Goal: Find specific page/section: Find specific page/section

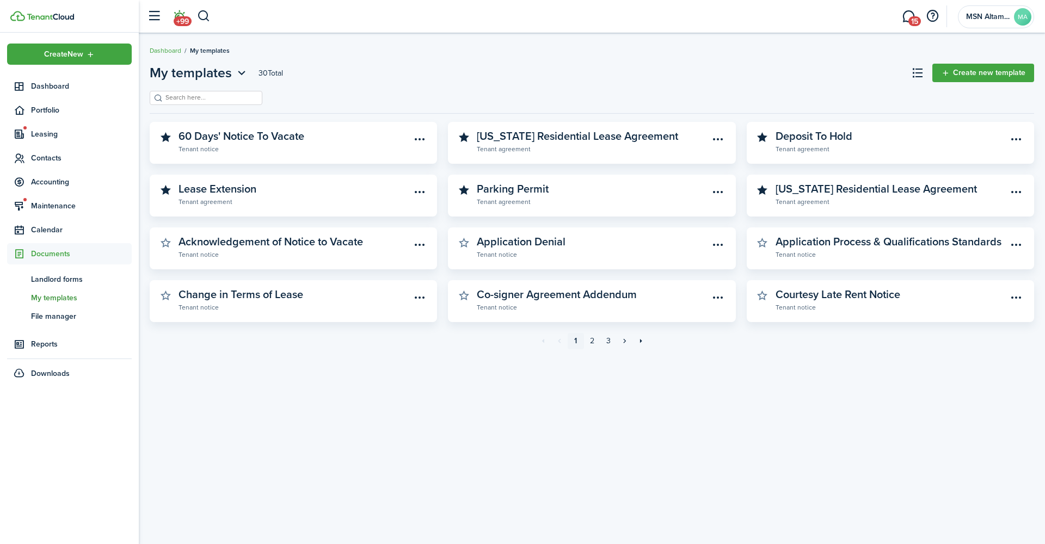
click at [180, 17] on span "+99" at bounding box center [183, 21] width 18 height 10
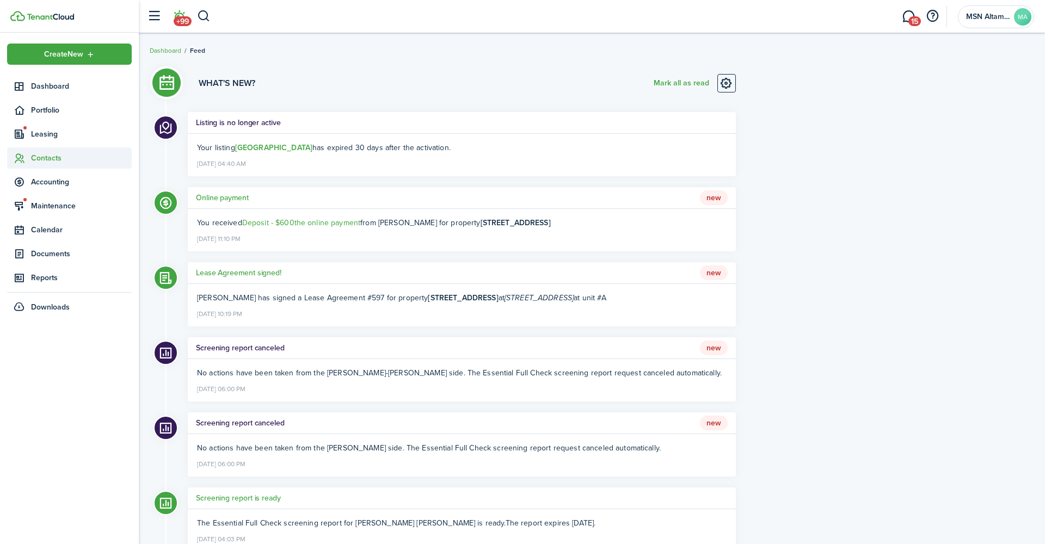
click at [60, 155] on span "Contacts" at bounding box center [81, 157] width 101 height 11
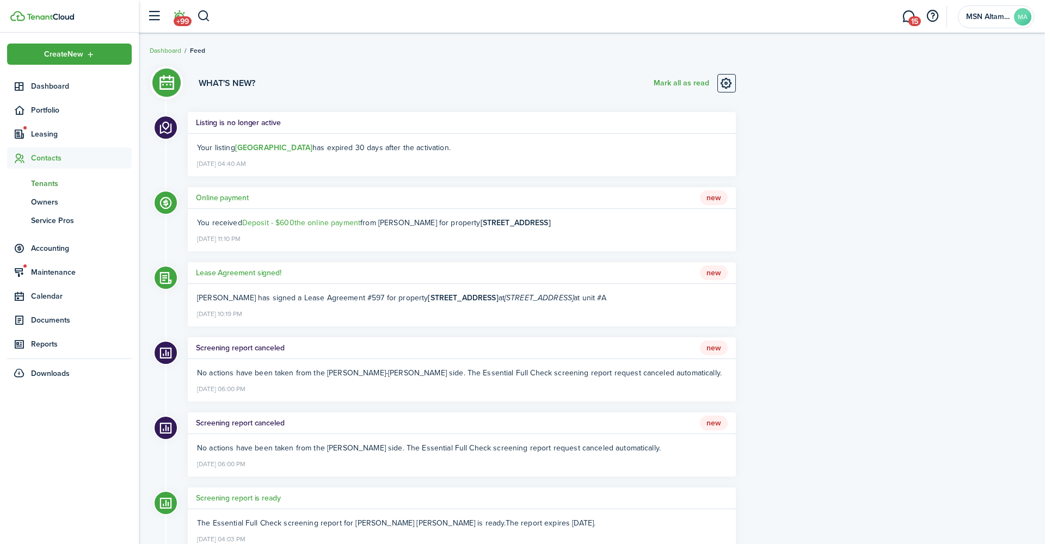
click at [59, 182] on span "Tenants" at bounding box center [81, 183] width 101 height 11
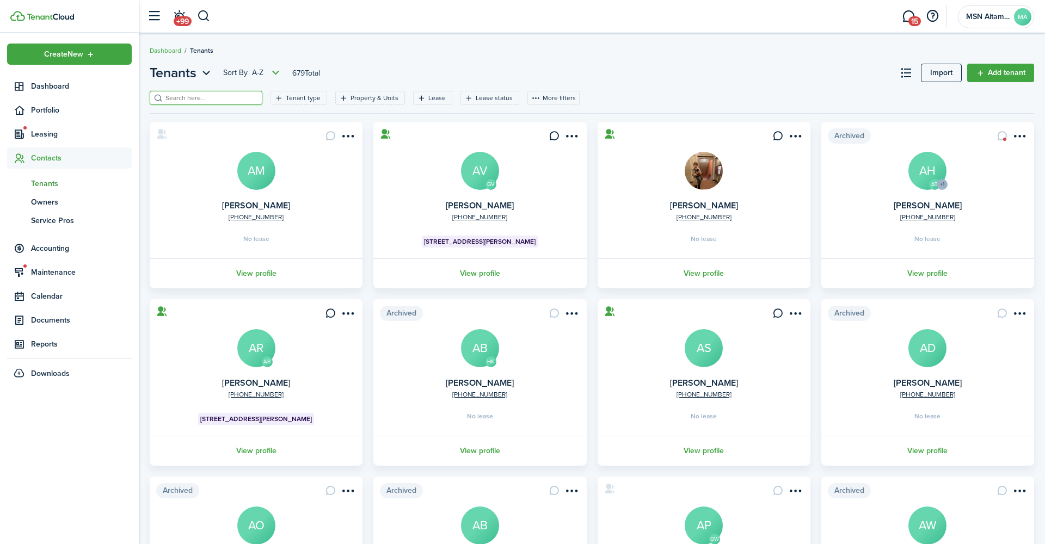
click at [193, 98] on input "search" at bounding box center [211, 98] width 96 height 10
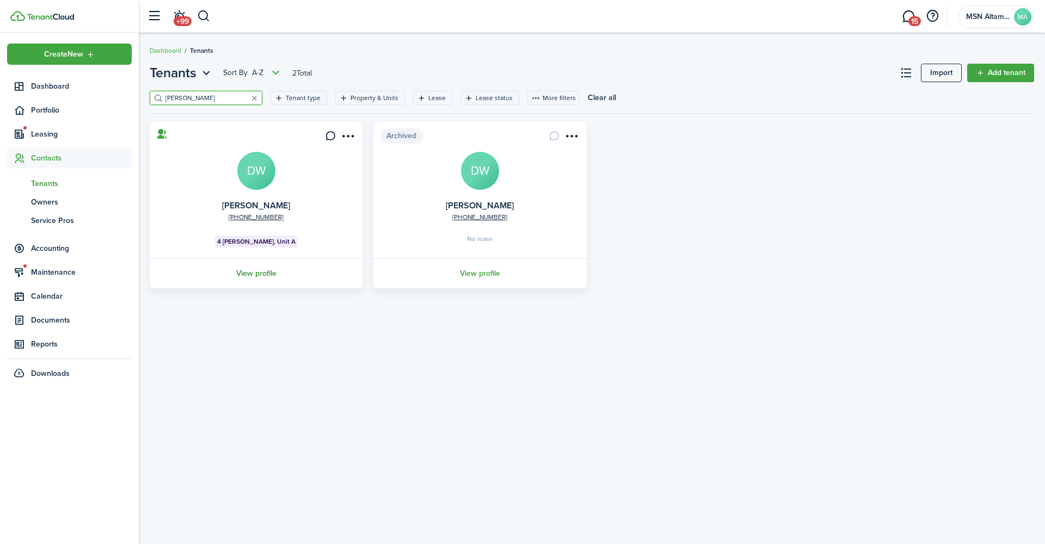
type input "[PERSON_NAME]"
click at [265, 267] on link "View profile" at bounding box center [256, 274] width 216 height 30
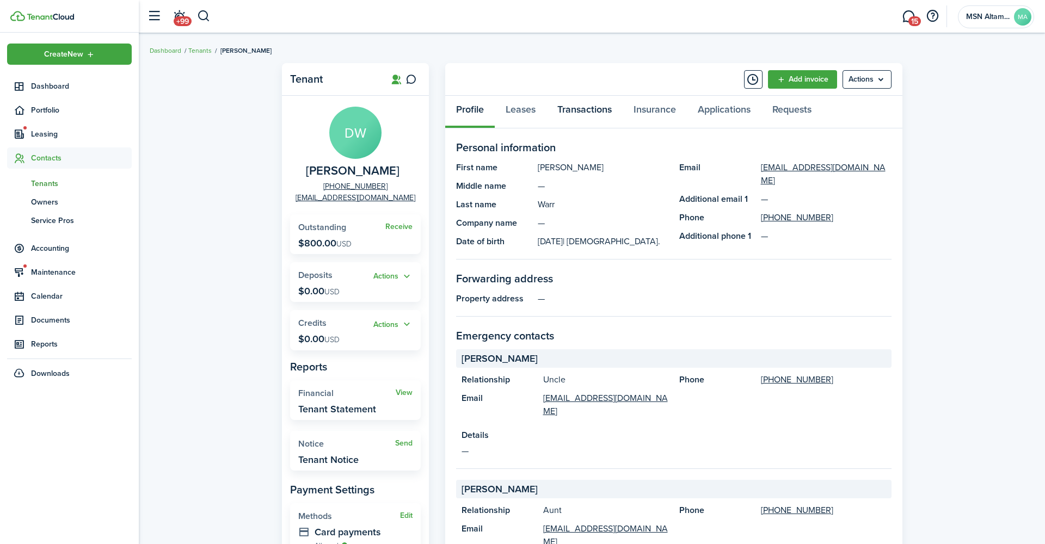
click at [553, 107] on link "Transactions" at bounding box center [584, 112] width 76 height 33
